Goal: Transaction & Acquisition: Purchase product/service

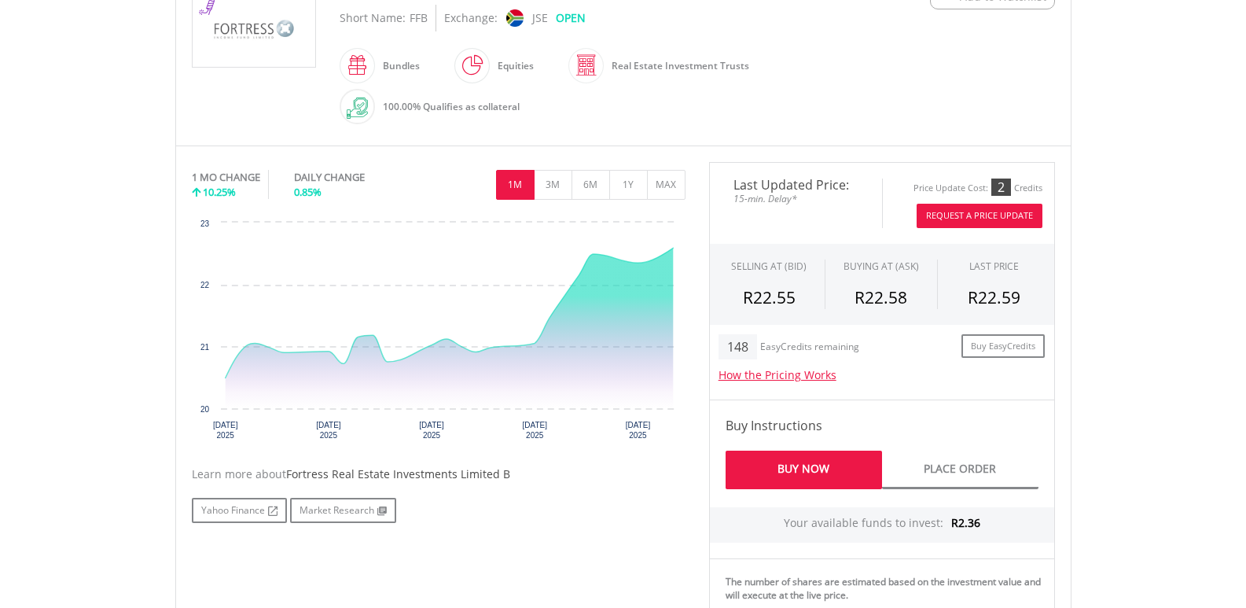
scroll to position [393, 0]
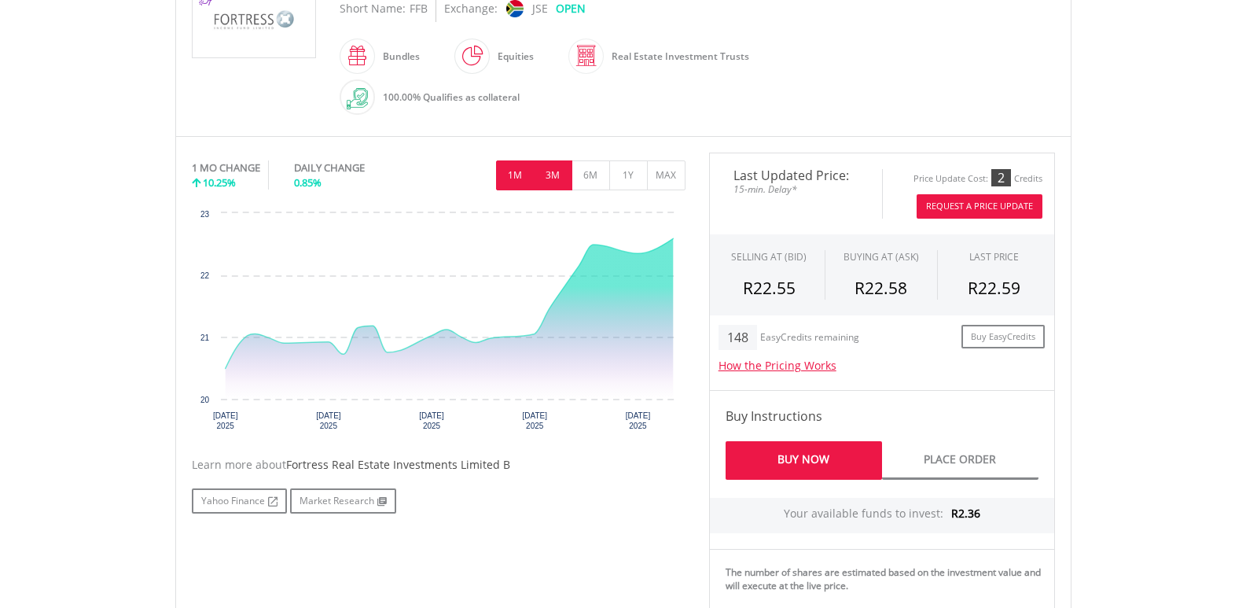
click at [552, 165] on button "3M" at bounding box center [553, 175] width 39 height 30
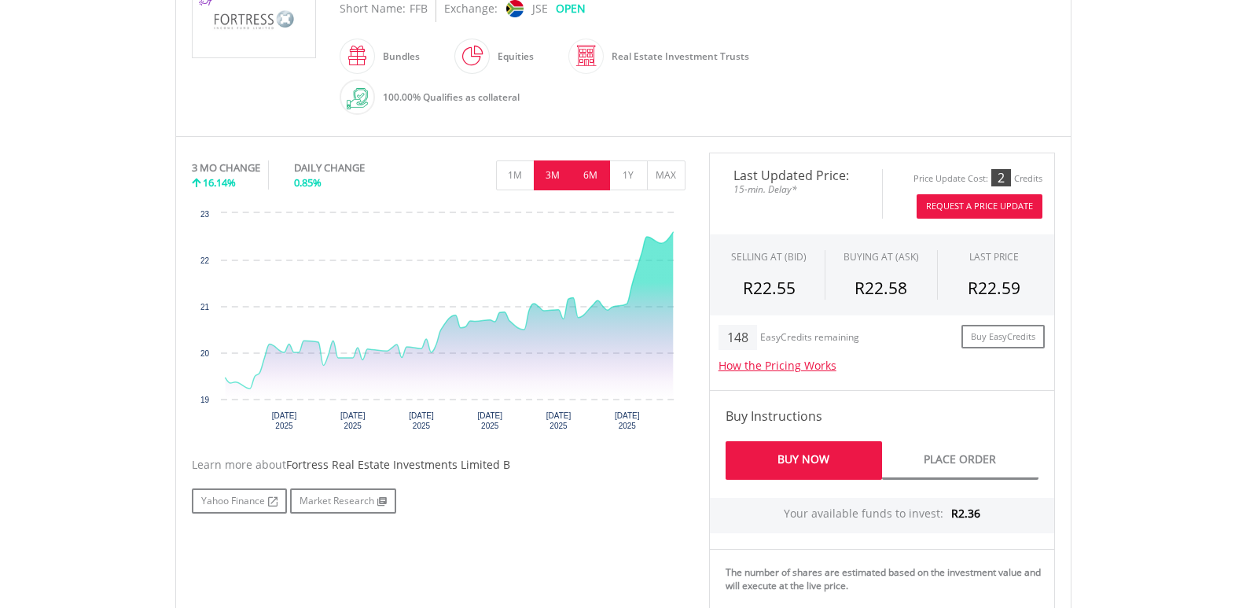
click at [599, 173] on button "6M" at bounding box center [590, 175] width 39 height 30
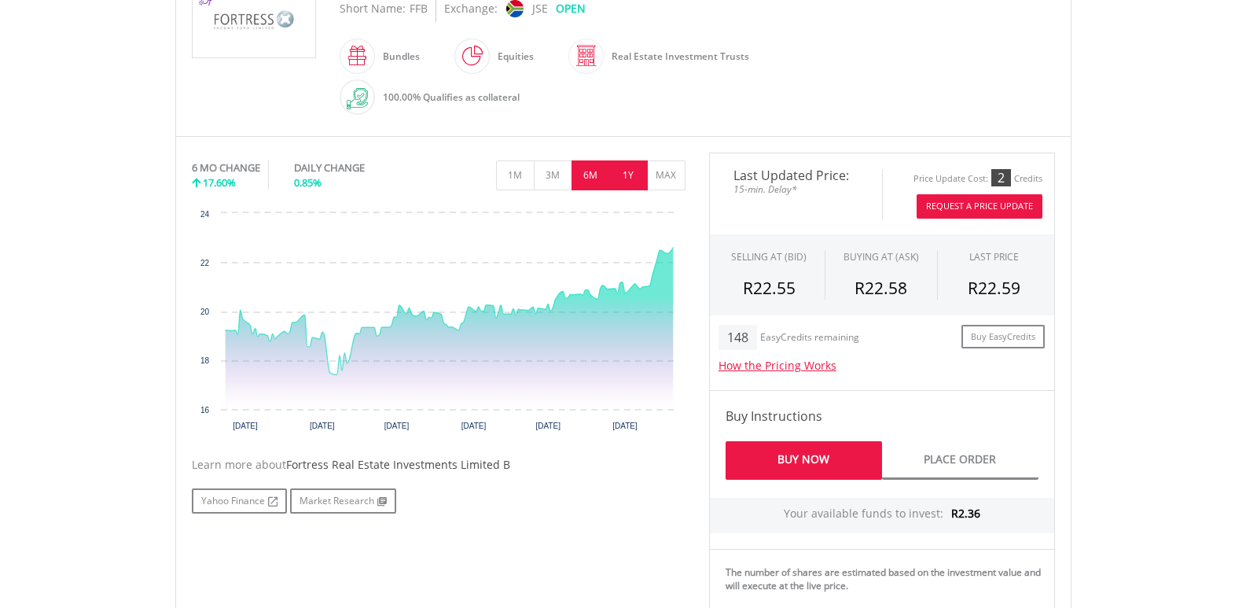
click at [622, 172] on button "1Y" at bounding box center [628, 175] width 39 height 30
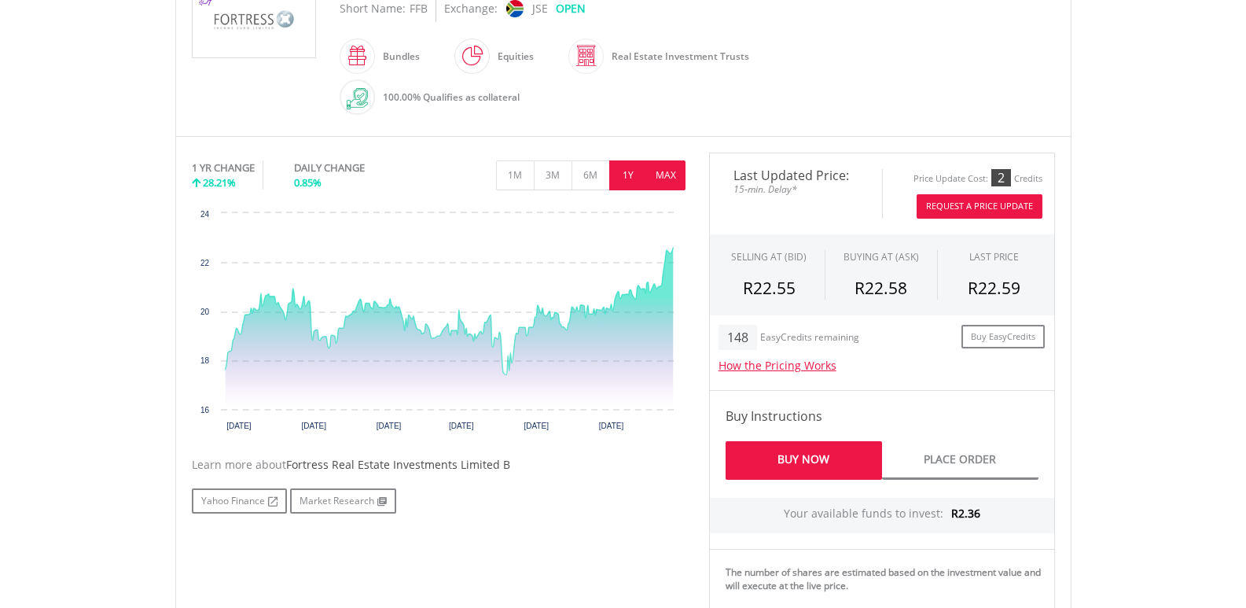
click at [658, 172] on button "MAX" at bounding box center [666, 175] width 39 height 30
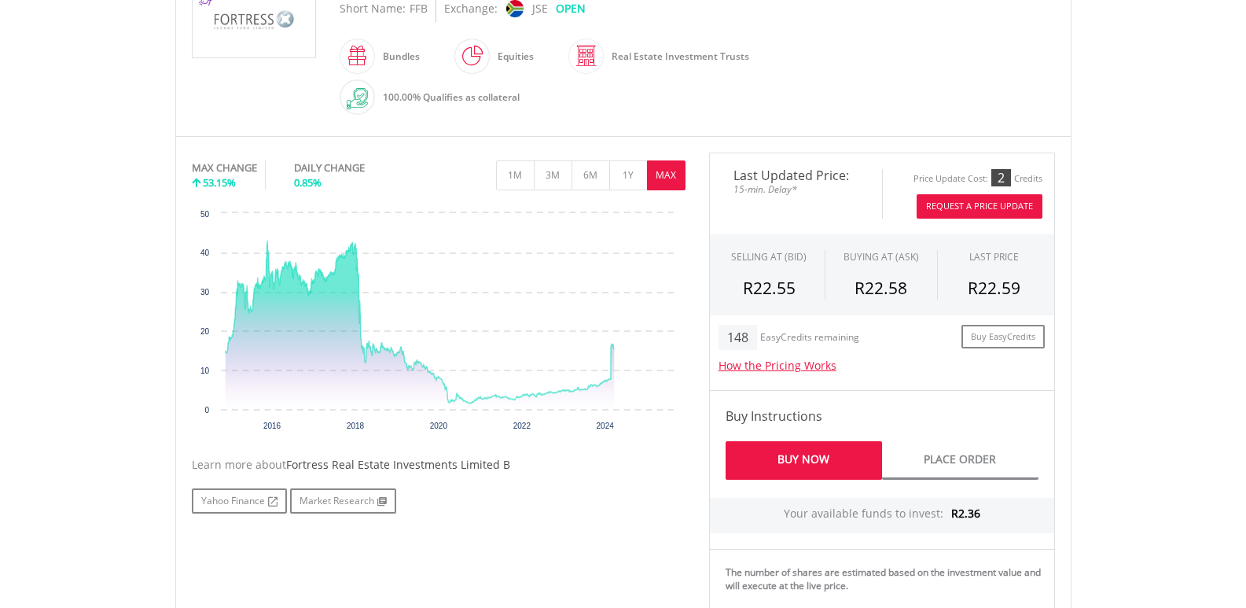
scroll to position [79, 0]
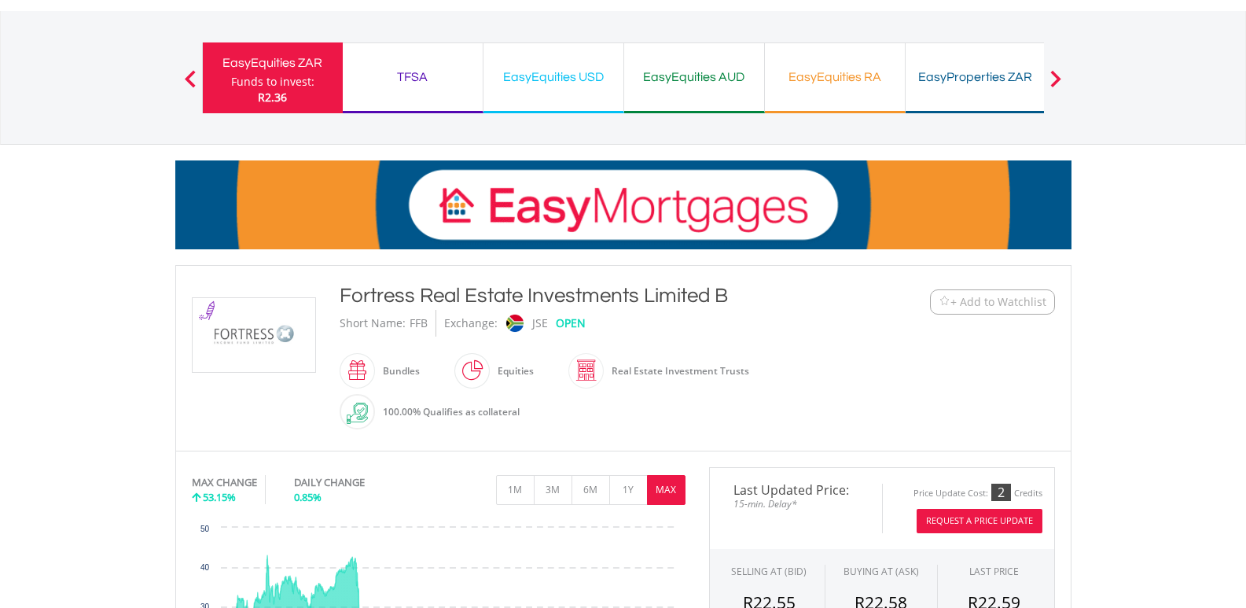
click at [836, 365] on div "Fortress Real Estate Investments Limited B Short Name: FFB Exchange: JSE OPEN B…" at bounding box center [586, 357] width 517 height 153
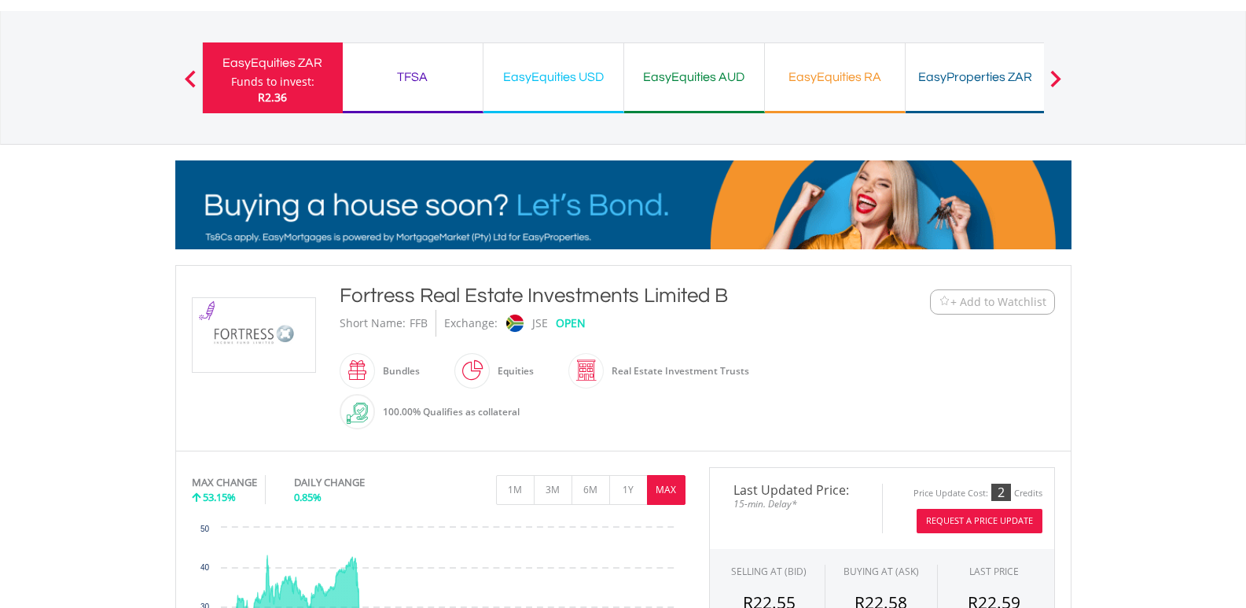
drag, startPoint x: 588, startPoint y: 365, endPoint x: 645, endPoint y: 360, distance: 57.6
click at [604, 365] on span at bounding box center [604, 370] width 0 height 35
drag, startPoint x: 684, startPoint y: 360, endPoint x: 770, endPoint y: 360, distance: 86.5
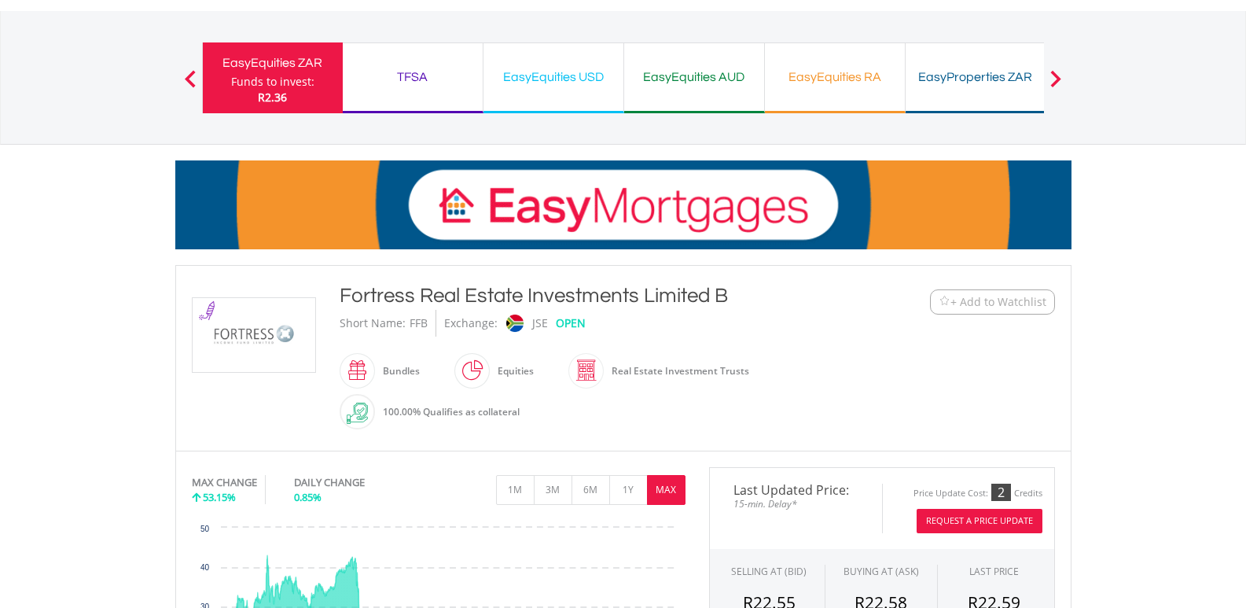
click at [770, 360] on div "Fortress Real Estate Investments Limited B Short Name: FFB Exchange: JSE OPEN B…" at bounding box center [586, 357] width 517 height 153
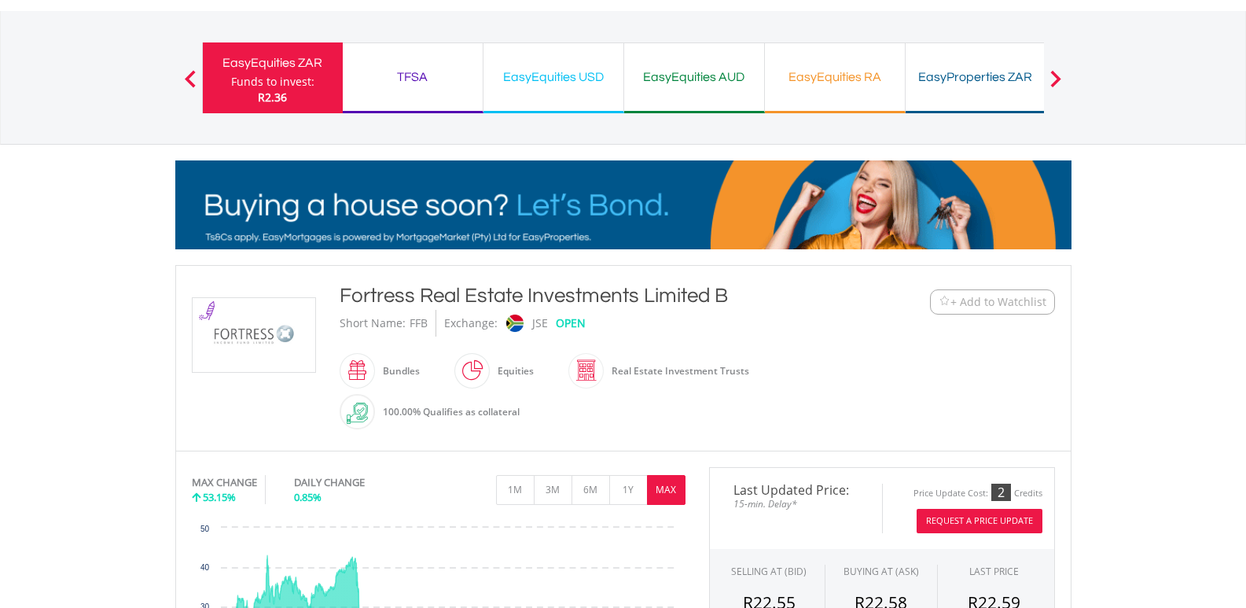
click at [770, 360] on div "Fortress Real Estate Investments Limited B Short Name: FFB Exchange: JSE OPEN B…" at bounding box center [586, 357] width 517 height 153
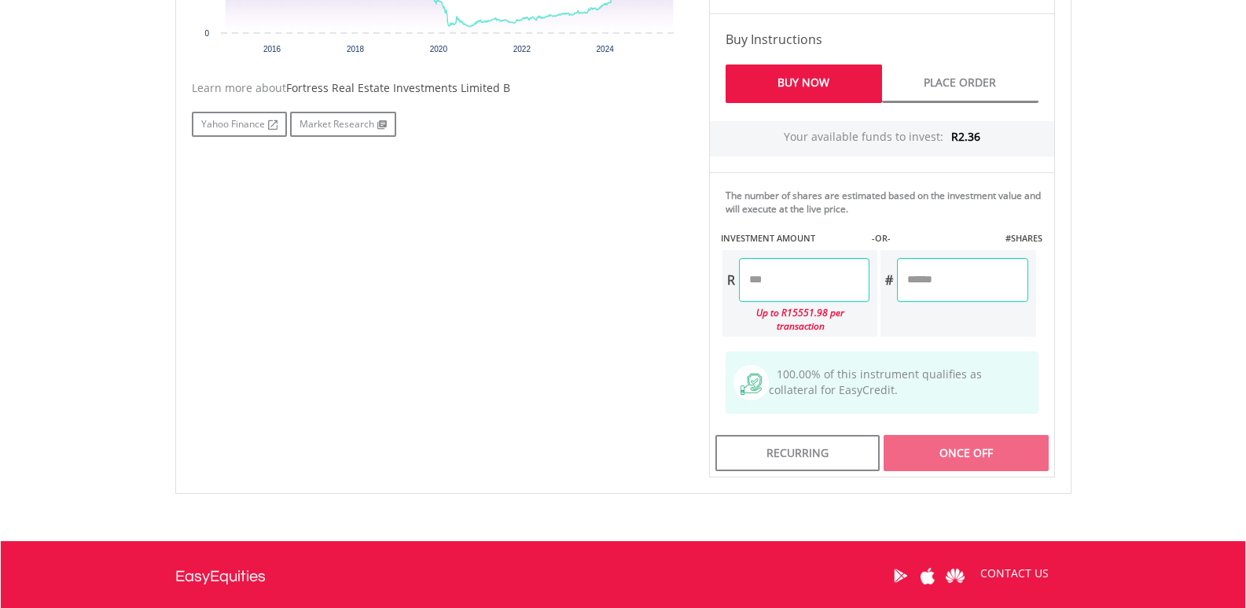
scroll to position [786, 0]
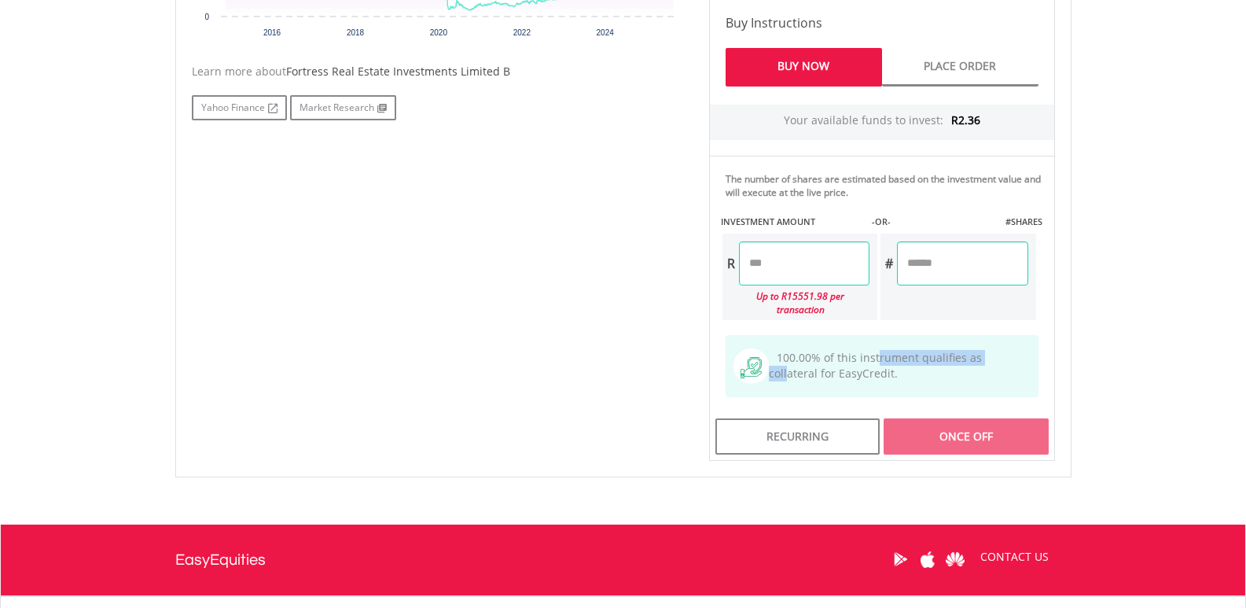
drag, startPoint x: 877, startPoint y: 346, endPoint x: 994, endPoint y: 346, distance: 117.1
click at [982, 350] on span "100.00% of this instrument qualifies as collateral for EasyCredit." at bounding box center [875, 365] width 213 height 31
drag, startPoint x: 953, startPoint y: 344, endPoint x: 819, endPoint y: 344, distance: 134.4
click at [819, 350] on span "100.00% of this instrument qualifies as collateral for EasyCredit." at bounding box center [875, 365] width 213 height 31
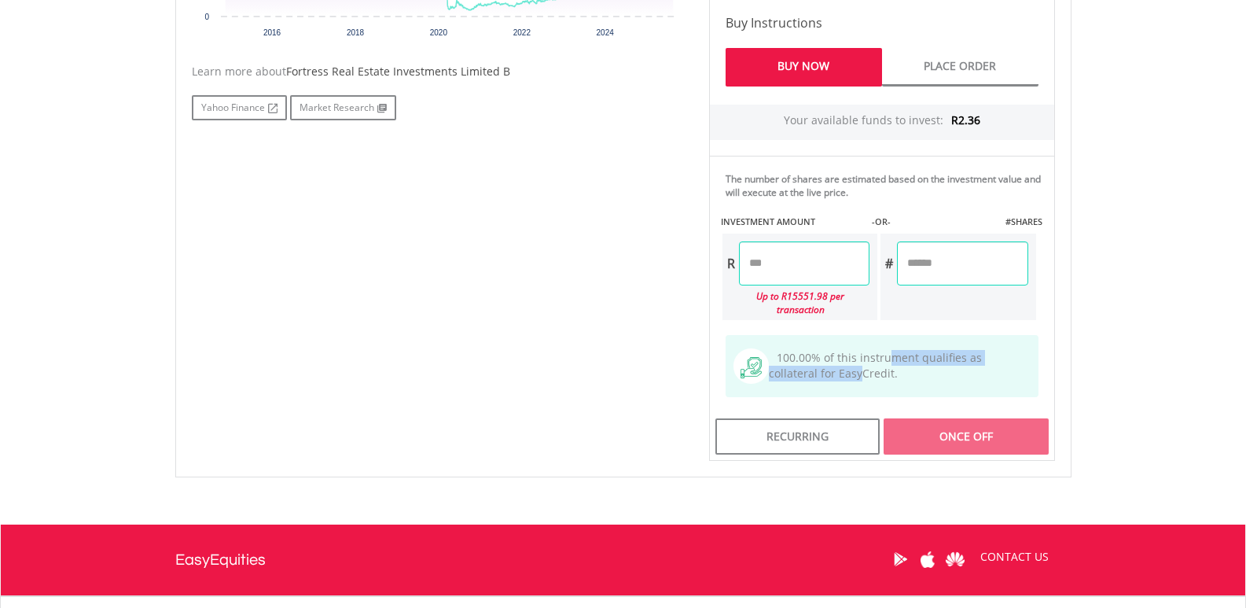
drag, startPoint x: 807, startPoint y: 364, endPoint x: 907, endPoint y: 334, distance: 104.2
click at [903, 348] on div "100.00% of this instrument qualifies as collateral for EasyCredit." at bounding box center [881, 365] width 297 height 35
click at [934, 348] on div "100.00% of this instrument qualifies as collateral for EasyCredit." at bounding box center [881, 365] width 297 height 35
drag, startPoint x: 990, startPoint y: 342, endPoint x: 850, endPoint y: 342, distance: 139.9
click at [850, 350] on span "100.00% of this instrument qualifies as collateral for EasyCredit." at bounding box center [875, 365] width 213 height 31
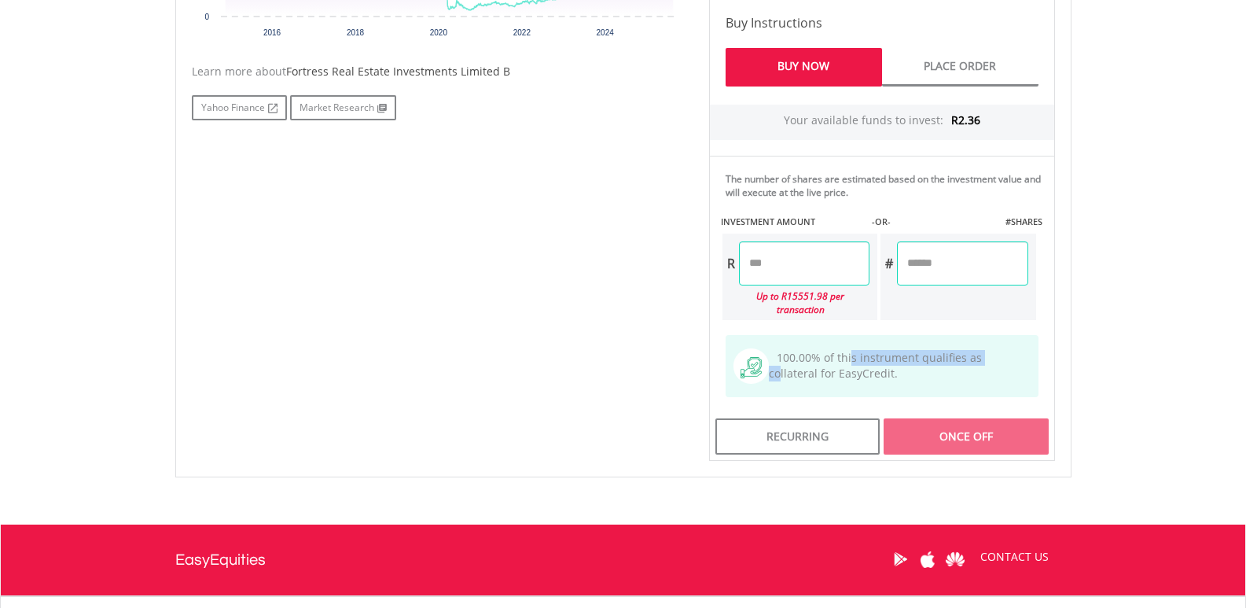
click at [850, 350] on span "100.00% of this instrument qualifies as collateral for EasyCredit." at bounding box center [875, 365] width 213 height 31
click at [241, 365] on div "No chart available. MAX CHANGE 53.15% DAILY CHANGE 0.85% 1M 3M 6M 1Y MAX Chart …" at bounding box center [623, 109] width 887 height 701
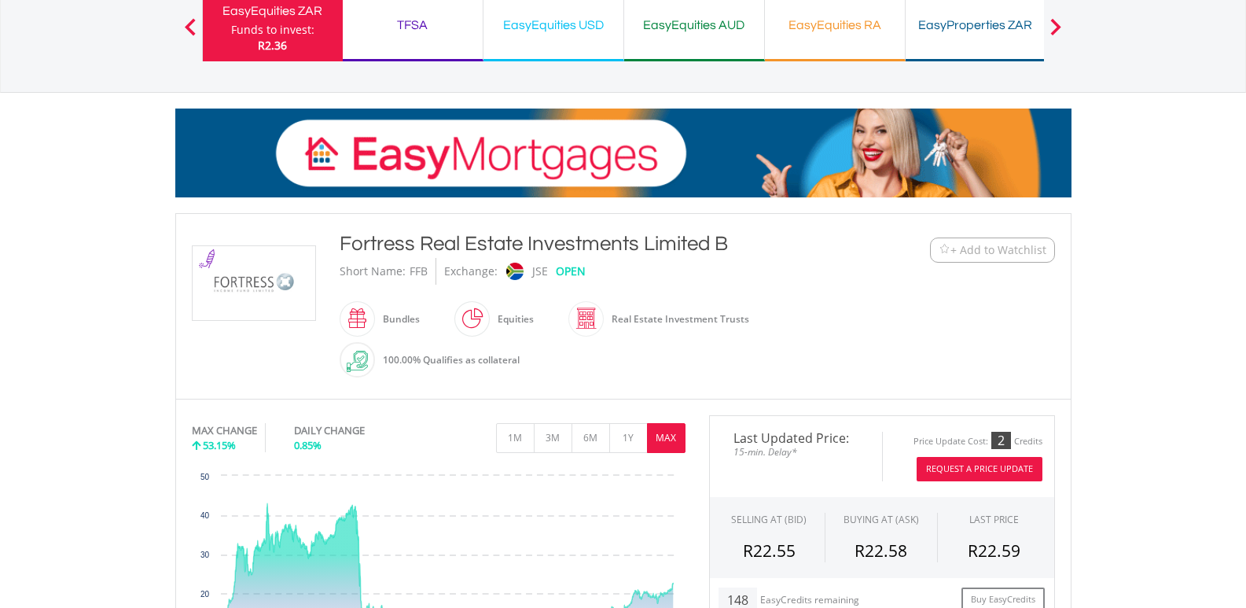
scroll to position [0, 0]
